Goal: Task Accomplishment & Management: Complete application form

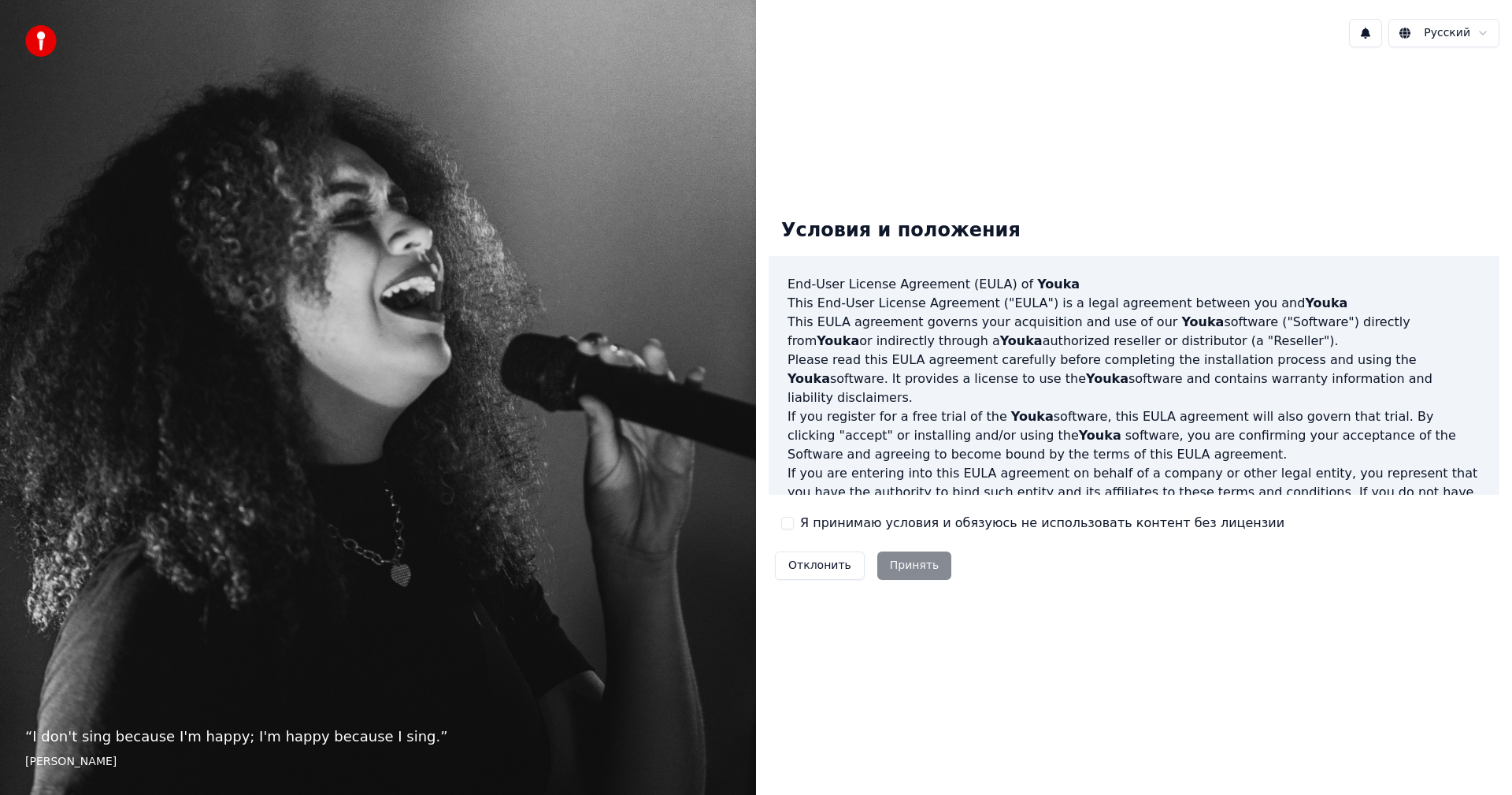
click at [784, 525] on button "Я принимаю условия и обязуюсь не использовать контент без лицензии" at bounding box center [787, 522] width 13 height 13
click at [903, 556] on button "Принять" at bounding box center [914, 566] width 75 height 29
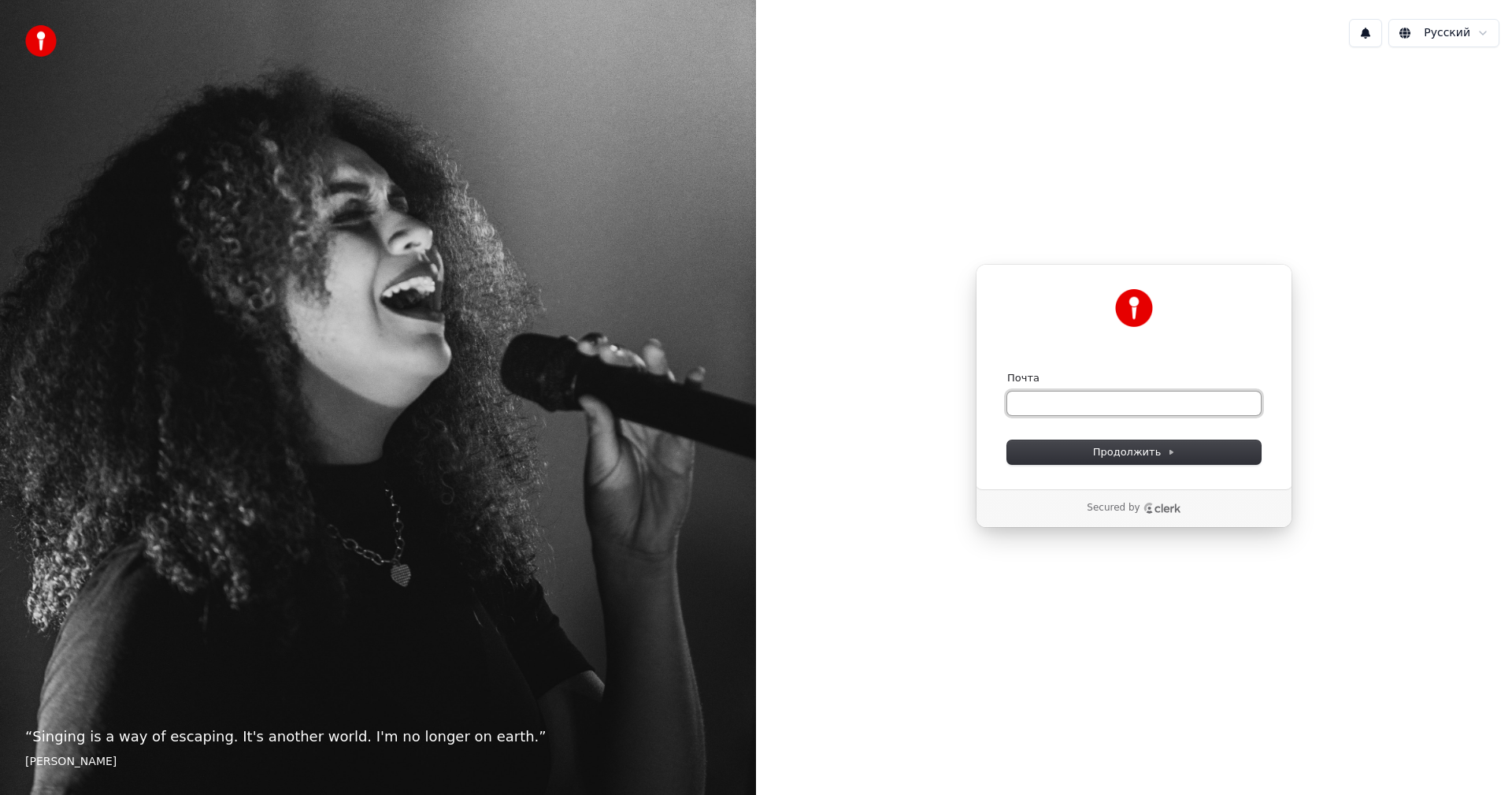
click at [1115, 398] on input "Почта" at bounding box center [1134, 403] width 254 height 23
click at [1116, 403] on input "Почта" at bounding box center [1134, 403] width 254 height 23
type input "*"
